Goal: Information Seeking & Learning: Learn about a topic

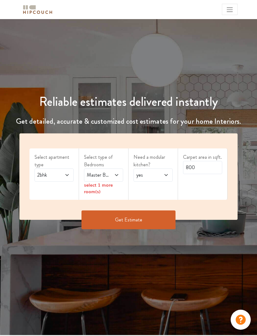
click at [115, 173] on icon at bounding box center [116, 175] width 5 height 5
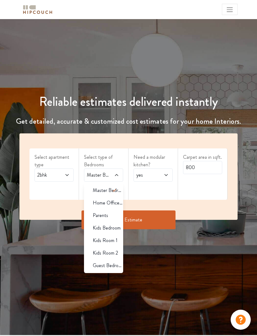
click at [169, 259] on div "Reliable estimates delivered instantly Get detailed, accurate & customized cost…" at bounding box center [128, 177] width 257 height 316
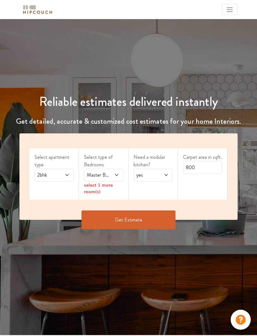
click at [116, 173] on icon at bounding box center [116, 175] width 5 height 5
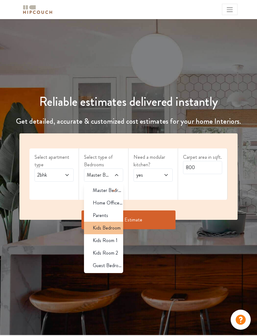
click at [112, 229] on span "Kids Bedroom" at bounding box center [107, 228] width 28 height 8
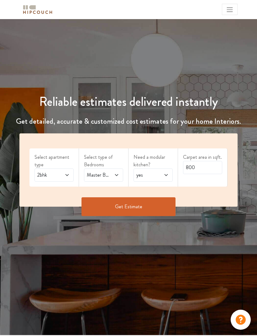
click at [155, 203] on button "Get Estimate" at bounding box center [129, 207] width 94 height 19
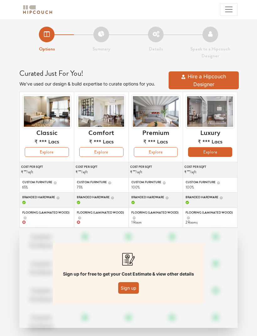
click at [230, 148] on button "Explore" at bounding box center [210, 152] width 44 height 10
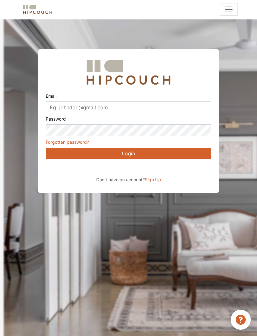
click at [147, 168] on div "Sign in with Google. Opens in new tab" at bounding box center [103, 168] width 115 height 14
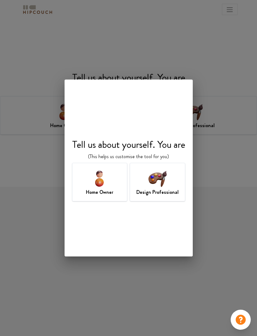
click at [167, 177] on img at bounding box center [157, 178] width 20 height 20
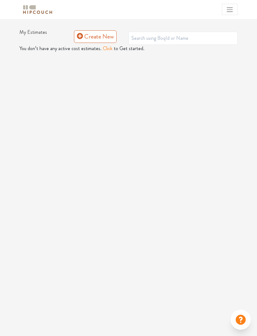
click at [103, 45] on button "Click" at bounding box center [108, 49] width 10 height 8
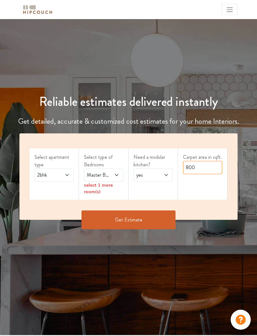
click at [216, 165] on input "800" at bounding box center [202, 167] width 39 height 13
type input "8"
type input "1200"
click at [117, 174] on icon at bounding box center [116, 175] width 5 height 5
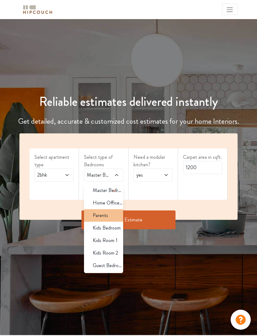
click at [109, 212] on div "Parents" at bounding box center [105, 216] width 35 height 8
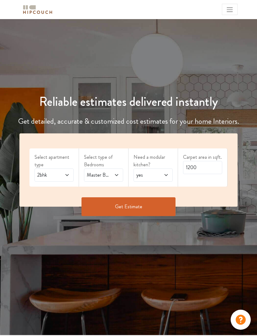
click at [118, 173] on icon at bounding box center [116, 175] width 5 height 5
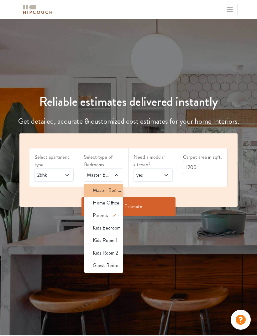
click at [114, 187] on icon at bounding box center [115, 191] width 8 height 8
click at [166, 206] on button "Get Estimate" at bounding box center [129, 207] width 94 height 19
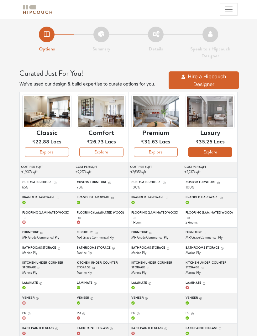
click at [228, 152] on button "Explore" at bounding box center [210, 152] width 44 height 10
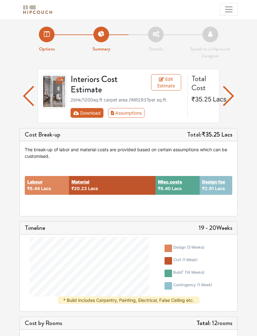
click at [92, 110] on button "Download" at bounding box center [87, 113] width 33 height 10
click at [91, 111] on button "Download" at bounding box center [87, 113] width 33 height 10
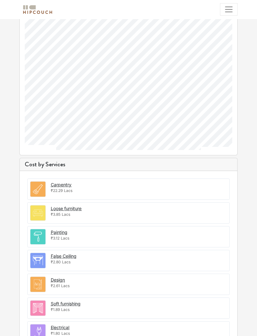
scroll to position [435, 0]
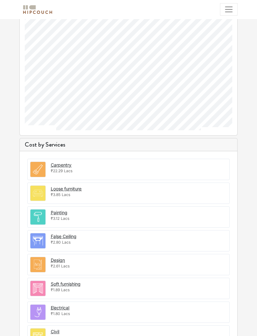
click at [186, 169] on div "Carpentry ₹22.29 Lacs" at bounding box center [128, 169] width 203 height 21
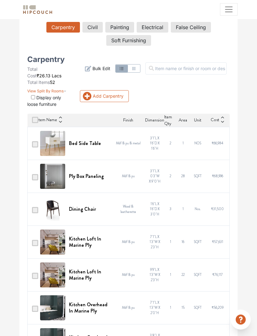
scroll to position [136, 0]
click at [225, 126] on th "Cost" at bounding box center [218, 120] width 24 height 13
click at [221, 120] on icon at bounding box center [222, 118] width 4 height 4
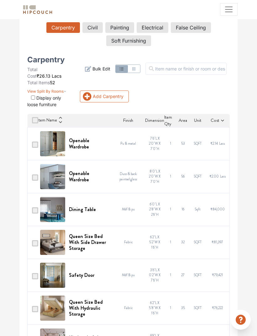
click at [222, 126] on th "Cost" at bounding box center [218, 120] width 24 height 13
click at [219, 124] on div "Cost" at bounding box center [218, 120] width 24 height 7
click at [222, 126] on th "Cost" at bounding box center [218, 120] width 24 height 13
click at [224, 123] on icon at bounding box center [222, 121] width 4 height 4
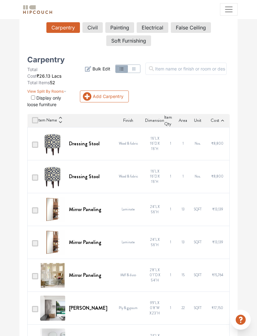
click at [223, 123] on icon at bounding box center [222, 121] width 4 height 4
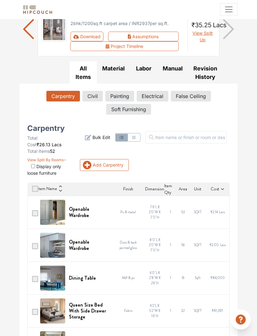
scroll to position [0, 0]
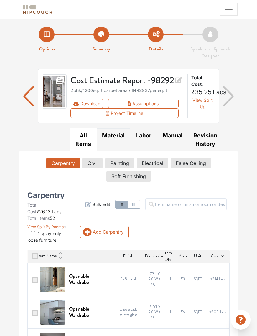
click at [120, 143] on button "Material" at bounding box center [113, 136] width 33 height 14
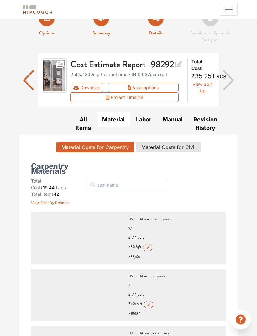
scroll to position [16, 0]
click at [146, 127] on button "Labor" at bounding box center [143, 120] width 27 height 14
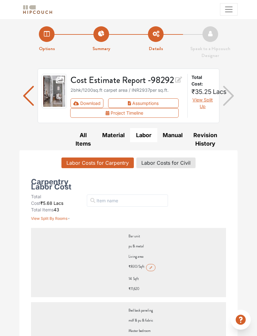
scroll to position [0, 0]
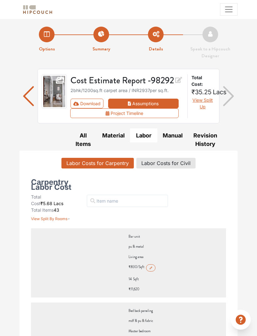
click at [159, 108] on button "Assumptions" at bounding box center [143, 104] width 71 height 10
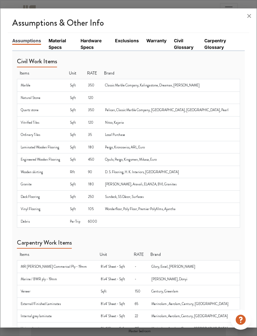
click at [57, 37] on link "Material Specs" at bounding box center [61, 43] width 24 height 13
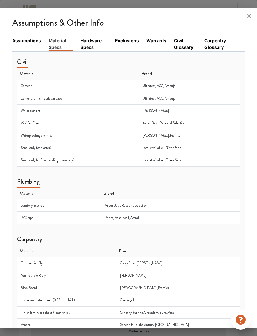
click at [94, 37] on link "Hardware Specs" at bounding box center [94, 43] width 27 height 13
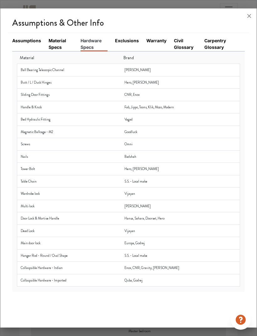
click at [129, 37] on link "Exclusions" at bounding box center [127, 40] width 24 height 7
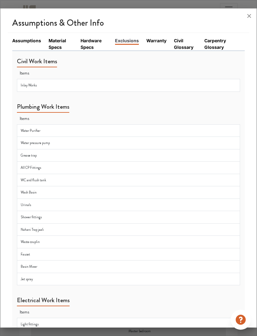
click at [157, 37] on link "Warranty" at bounding box center [156, 40] width 20 height 7
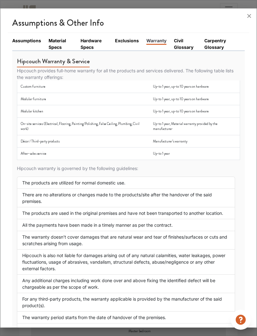
click at [188, 37] on link "Civil Glossary" at bounding box center [185, 43] width 23 height 13
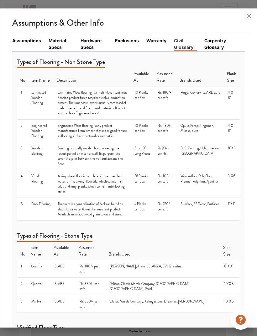
click at [224, 37] on link "Carpentry Glossary" at bounding box center [220, 43] width 33 height 13
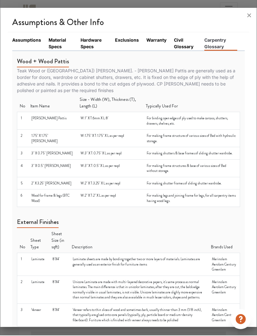
click at [30, 37] on link "Assumptions" at bounding box center [26, 40] width 29 height 7
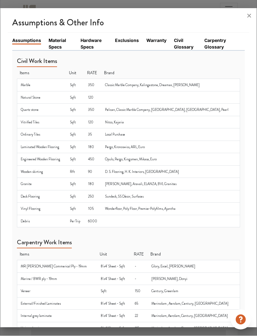
scroll to position [121, 0]
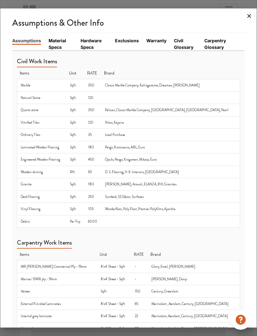
click at [250, 12] on icon at bounding box center [249, 16] width 10 height 10
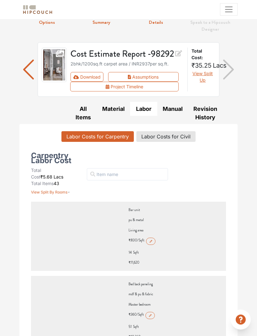
scroll to position [0, 0]
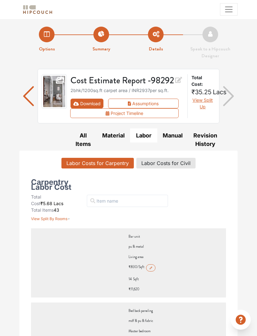
click at [97, 108] on button "Download" at bounding box center [87, 104] width 33 height 10
click at [26, 99] on img "button" at bounding box center [28, 95] width 11 height 27
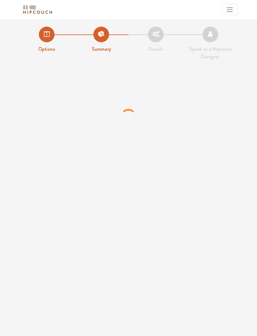
click at [34, 7] on img at bounding box center [37, 9] width 31 height 11
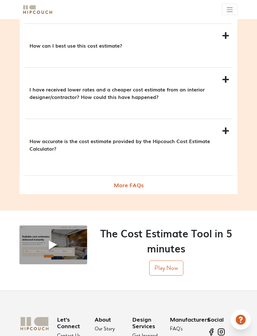
scroll to position [893, 0]
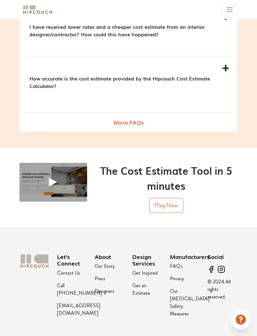
click at [66, 267] on h3 "Let's Connect" at bounding box center [72, 260] width 30 height 13
click at [38, 270] on img at bounding box center [34, 262] width 30 height 16
click at [69, 277] on link "Contact Us" at bounding box center [68, 273] width 23 height 7
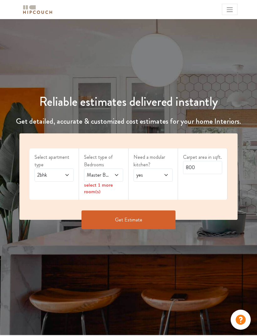
click at [231, 8] on span "Toggle navigation" at bounding box center [230, 10] width 8 height 8
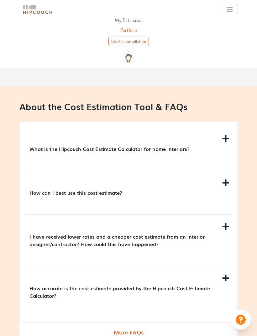
scroll to position [759, 0]
